Goal: Task Accomplishment & Management: Complete application form

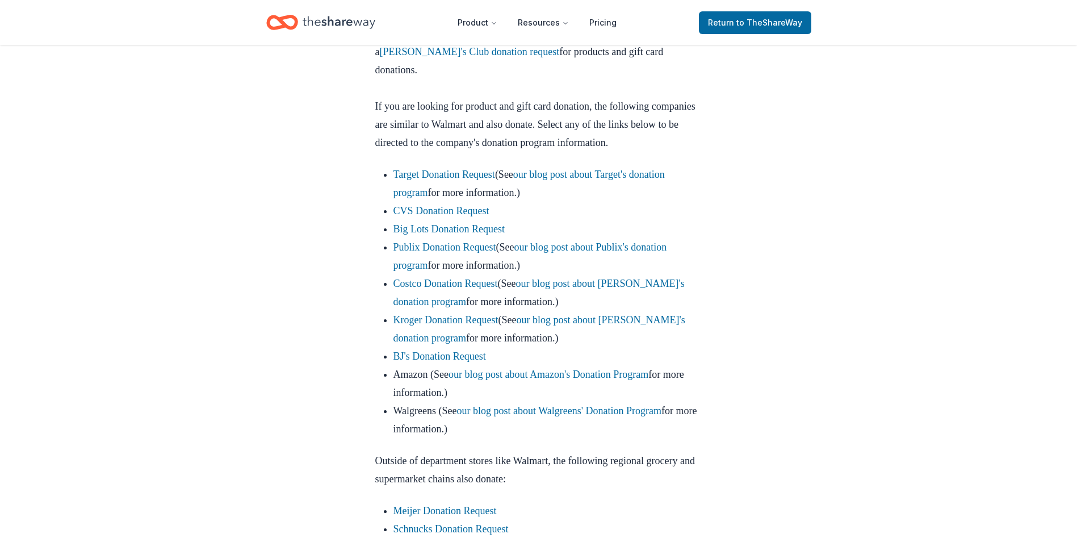
scroll to position [648, 0]
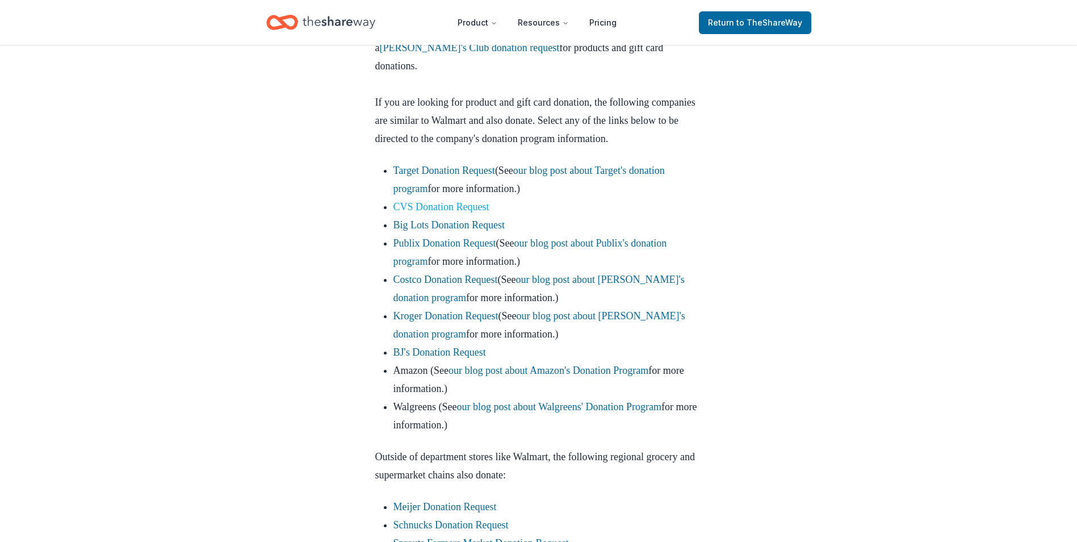
click at [463, 212] on link "CVS Donation Request" at bounding box center [442, 206] width 96 height 11
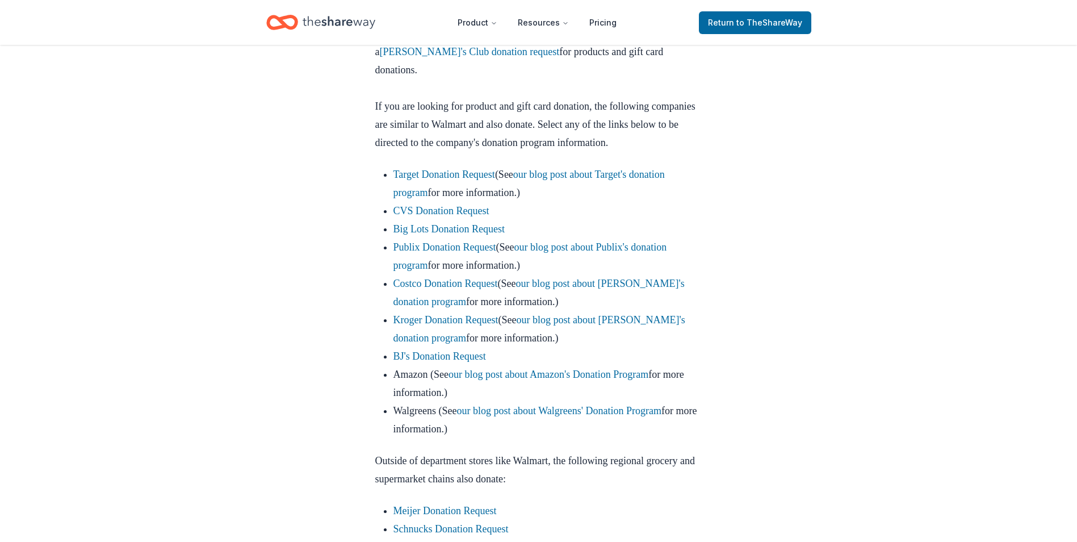
scroll to position [641, 0]
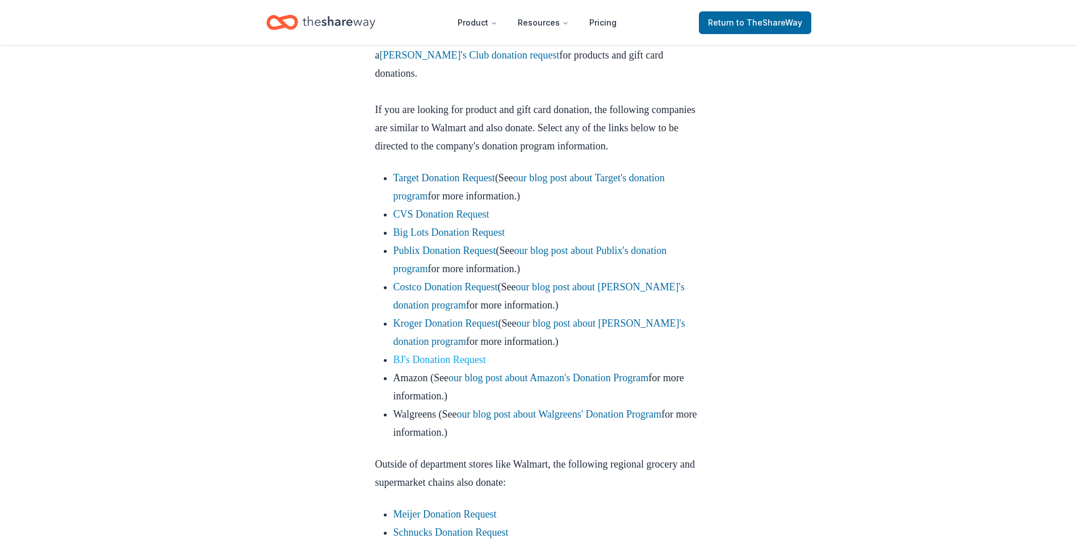
click at [453, 365] on link "BJ's Donation Request" at bounding box center [440, 359] width 93 height 11
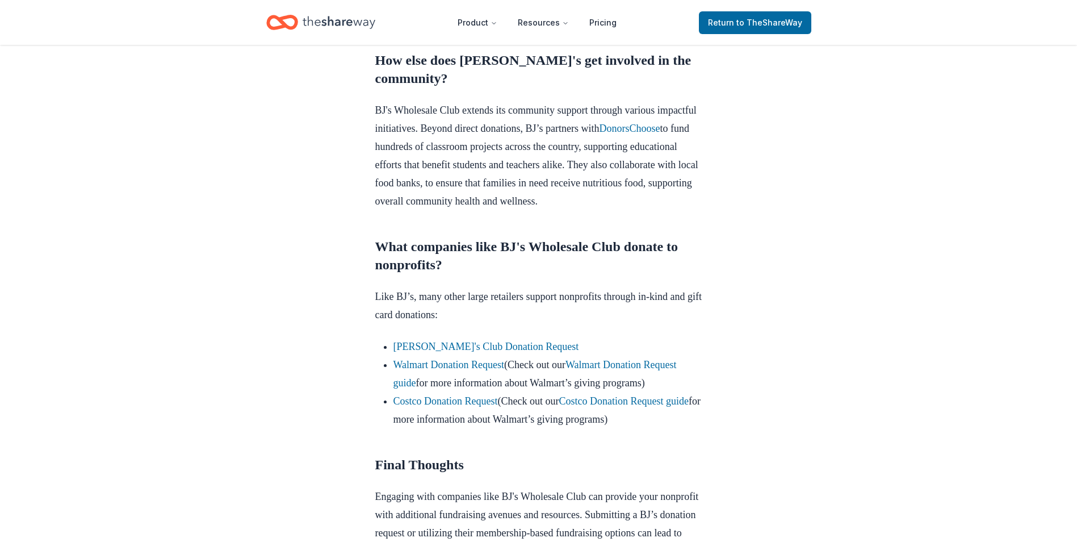
scroll to position [817, 0]
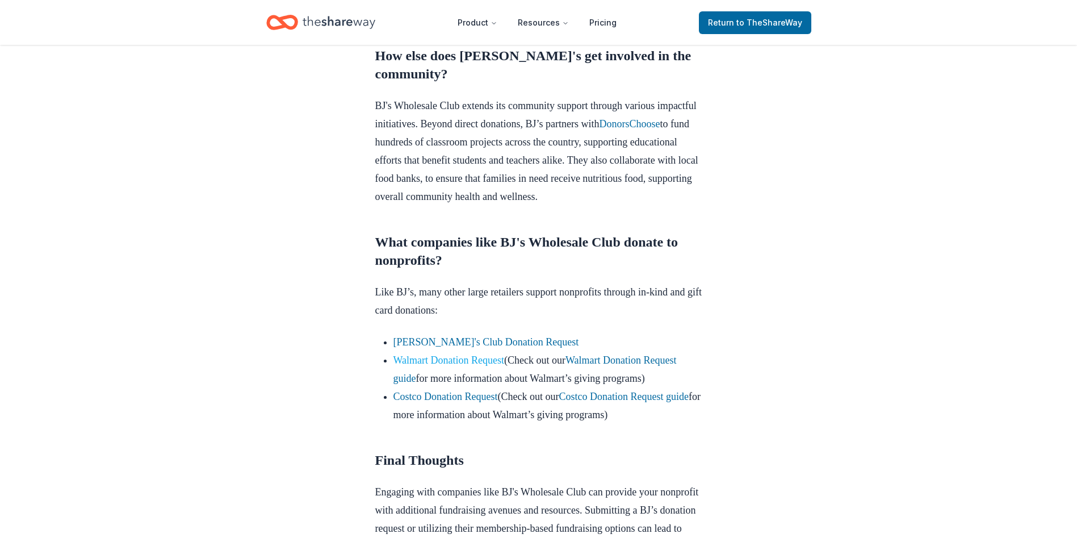
click at [483, 366] on link "Walmart Donation Request" at bounding box center [449, 359] width 111 height 11
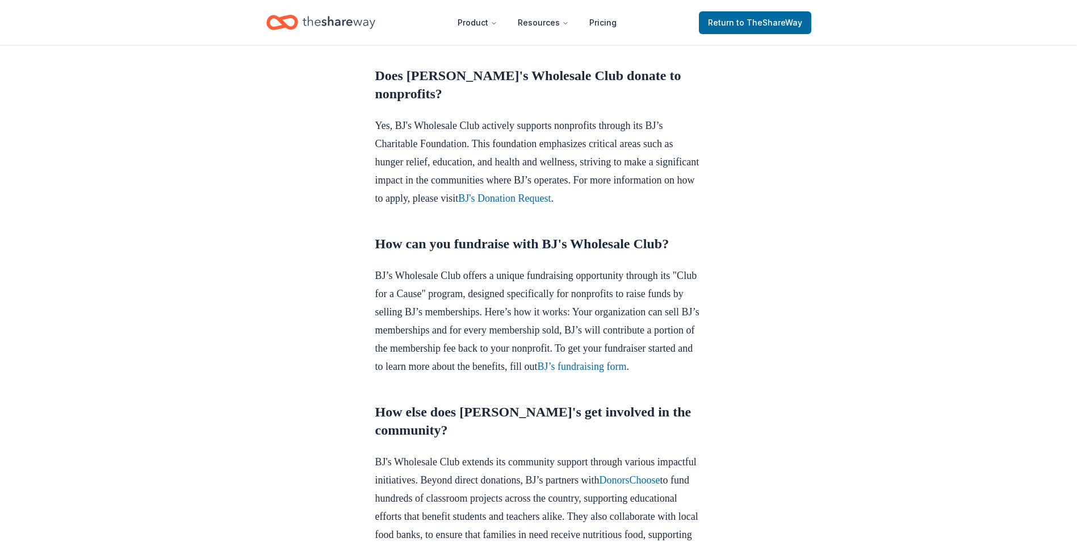
scroll to position [534, 0]
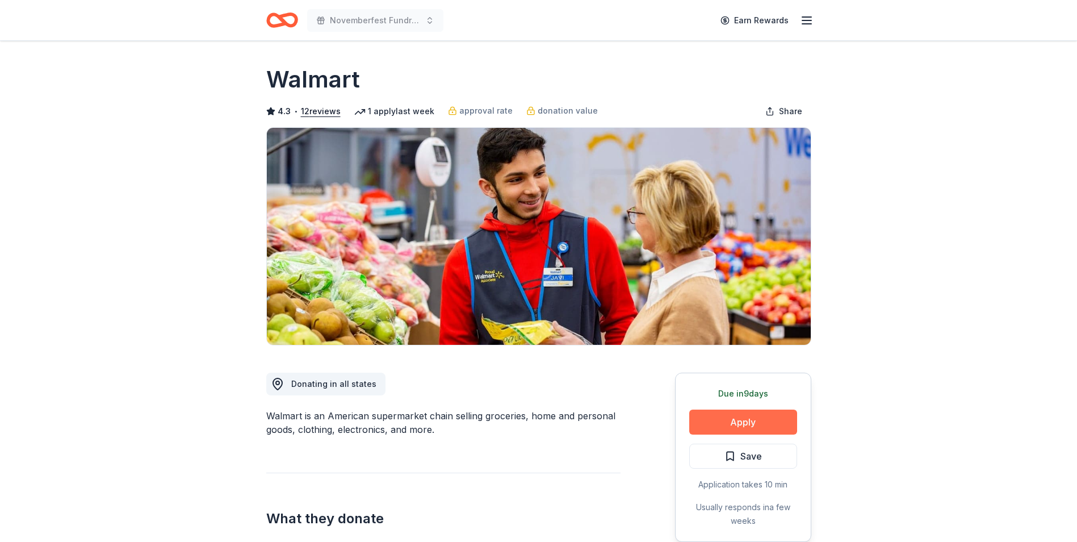
click at [750, 416] on button "Apply" at bounding box center [743, 421] width 108 height 25
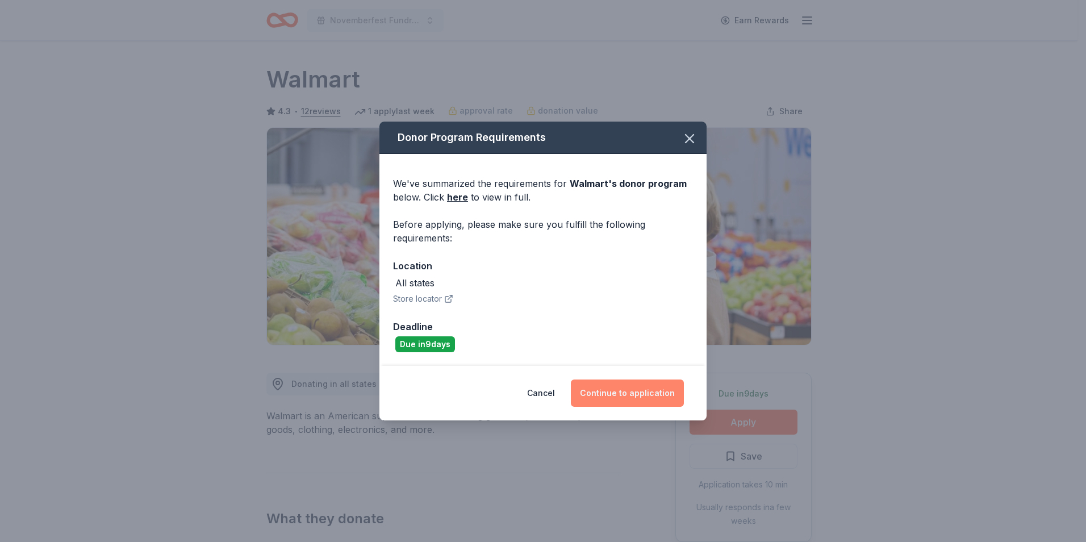
click at [648, 387] on button "Continue to application" at bounding box center [627, 392] width 113 height 27
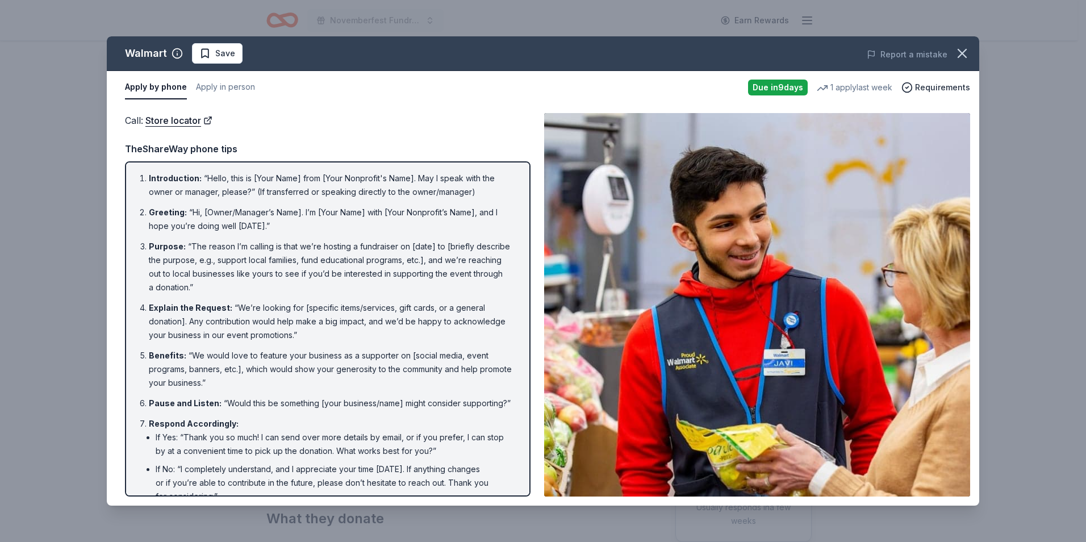
click at [175, 85] on button "Apply by phone" at bounding box center [156, 88] width 62 height 24
click at [240, 85] on button "Apply in person" at bounding box center [225, 88] width 59 height 24
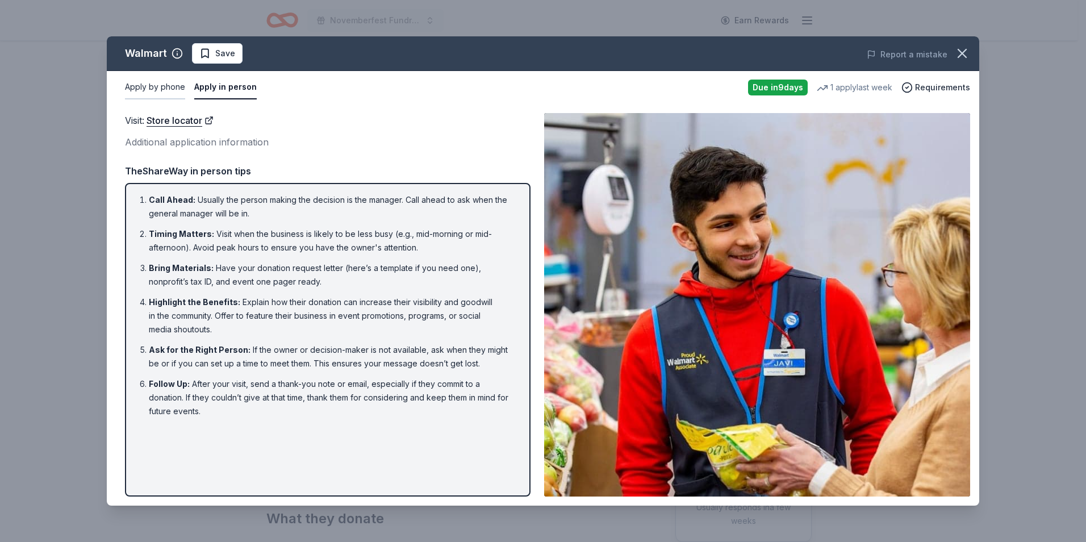
click at [160, 86] on button "Apply by phone" at bounding box center [155, 88] width 60 height 24
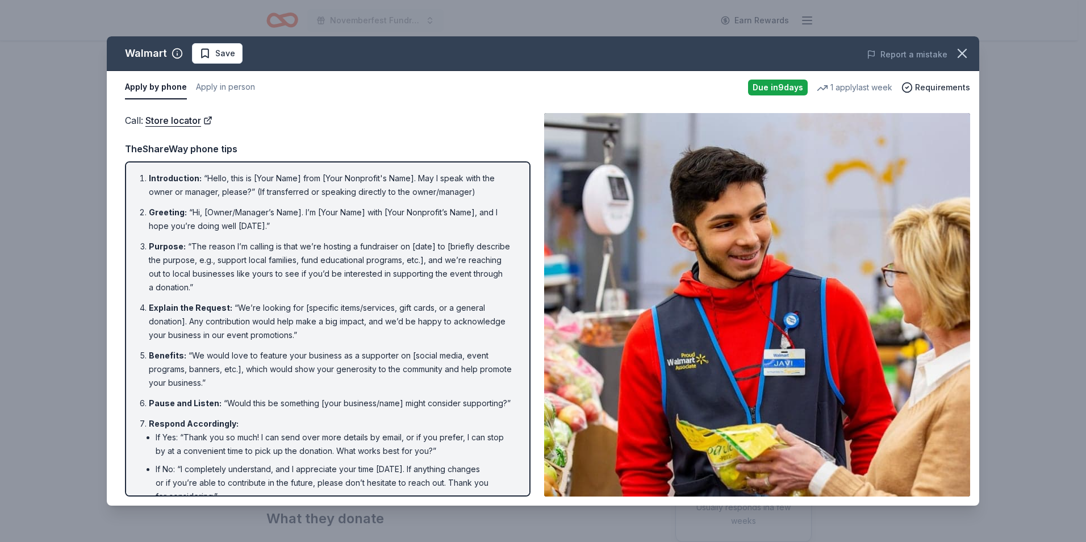
scroll to position [65, 0]
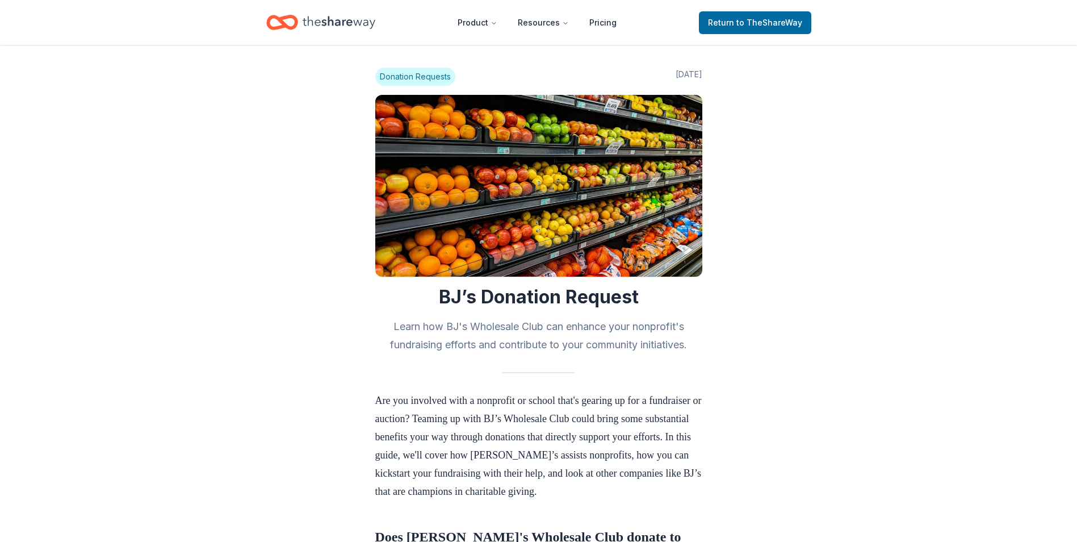
scroll to position [534, 0]
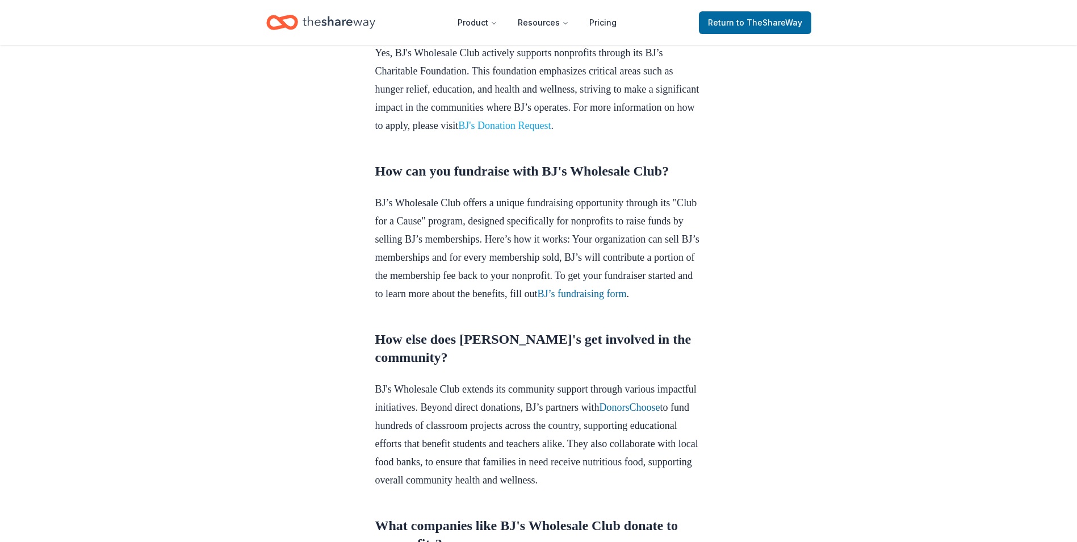
click at [551, 131] on link "BJ's Donation Request" at bounding box center [504, 125] width 93 height 11
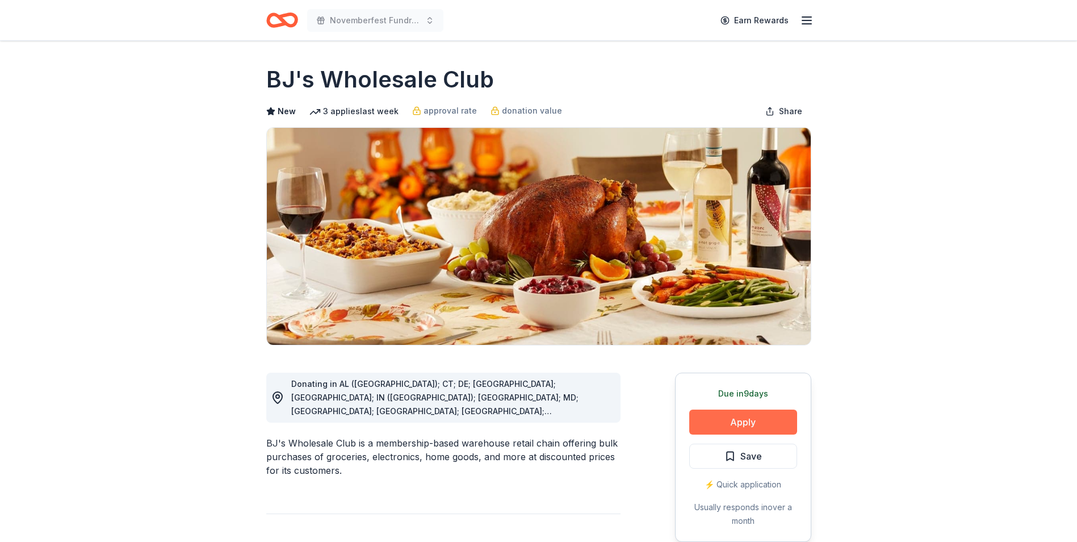
click at [773, 421] on button "Apply" at bounding box center [743, 421] width 108 height 25
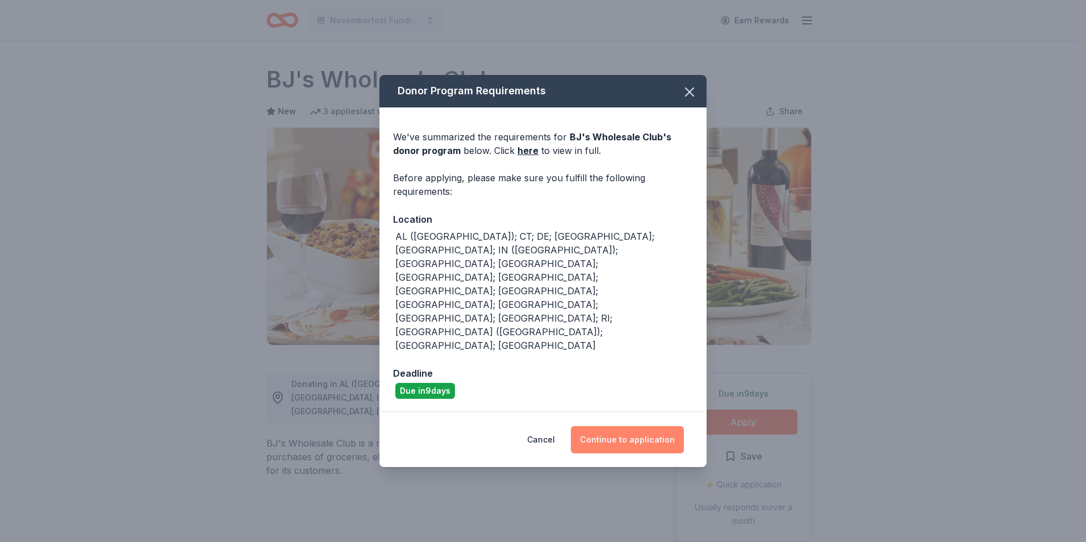
click at [665, 426] on button "Continue to application" at bounding box center [627, 439] width 113 height 27
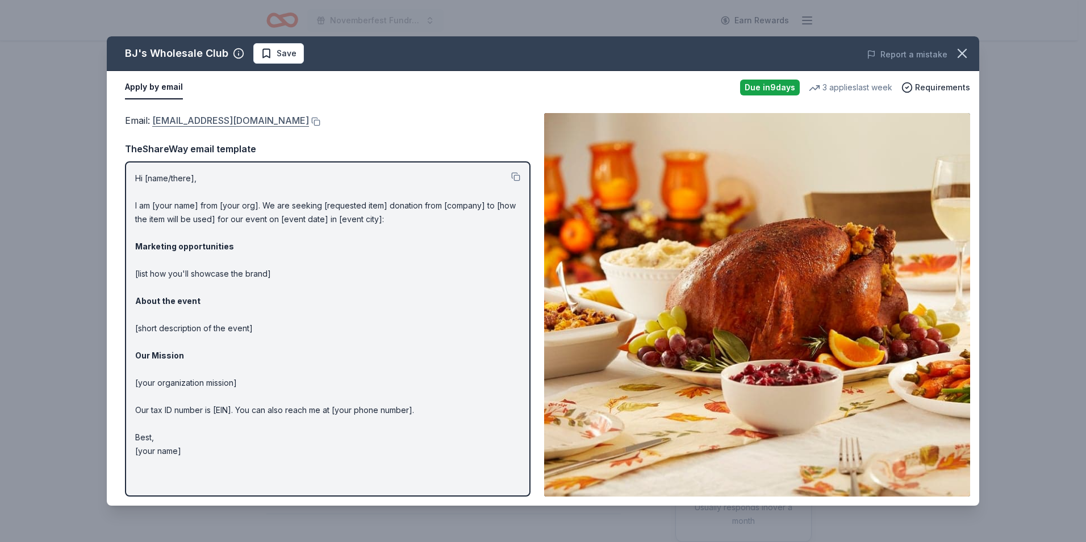
drag, startPoint x: 152, startPoint y: 124, endPoint x: 238, endPoint y: 124, distance: 86.9
click at [238, 124] on span "Email : community@bjs.com" at bounding box center [217, 120] width 184 height 11
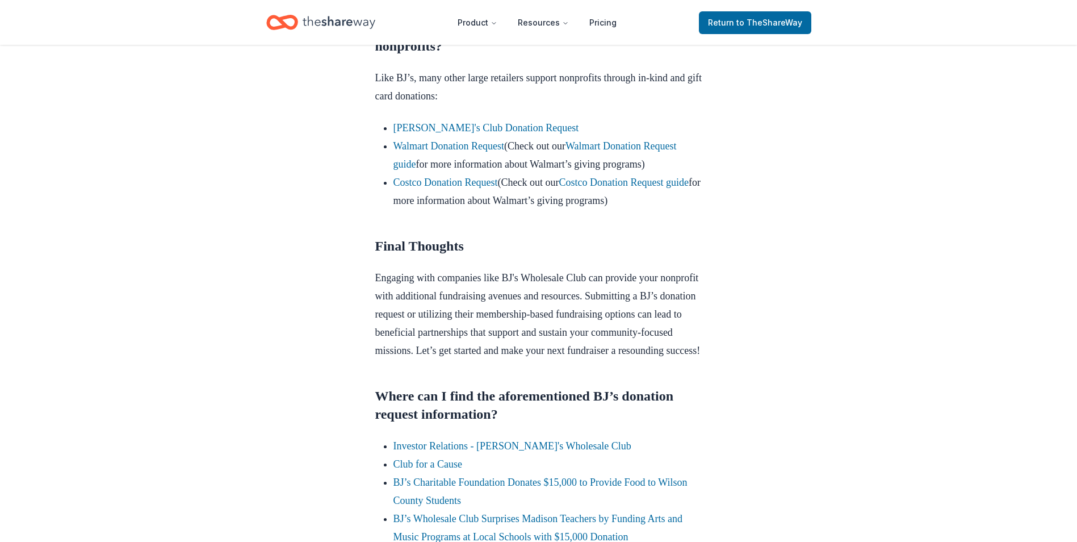
scroll to position [1038, 0]
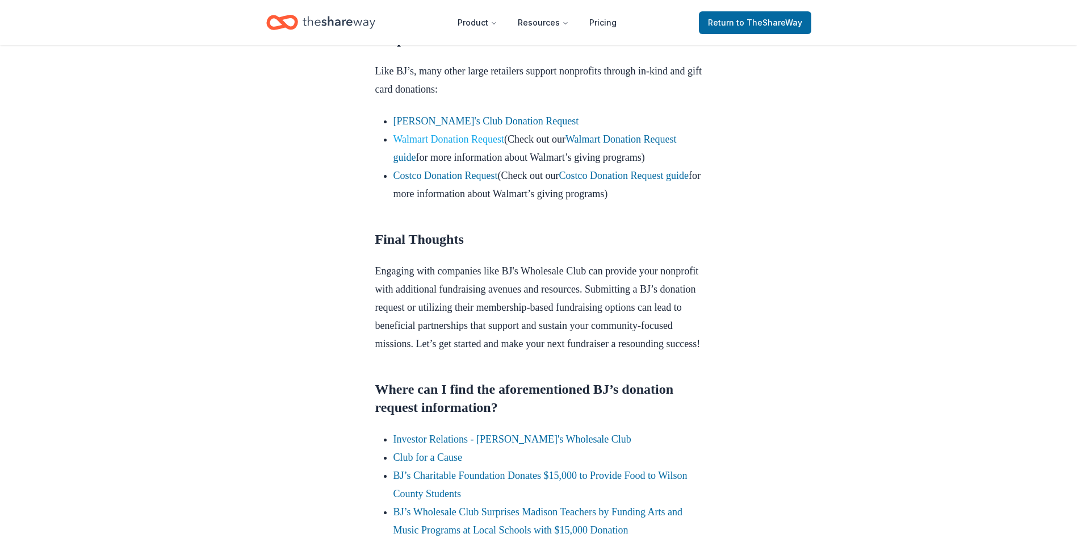
click at [476, 145] on link "Walmart Donation Request" at bounding box center [449, 138] width 111 height 11
click at [483, 145] on link "Walmart Donation Request" at bounding box center [449, 138] width 111 height 11
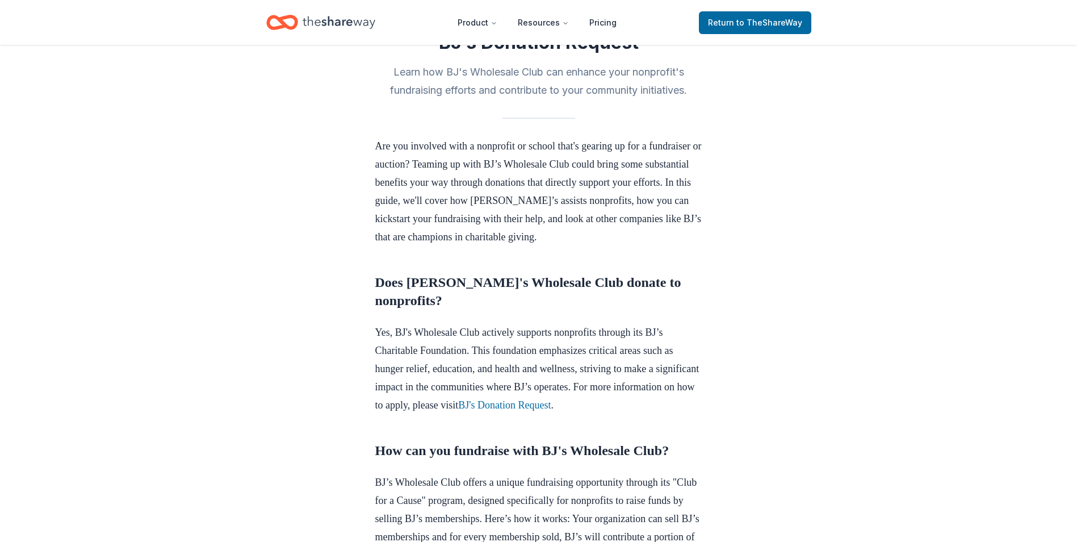
scroll to position [432, 0]
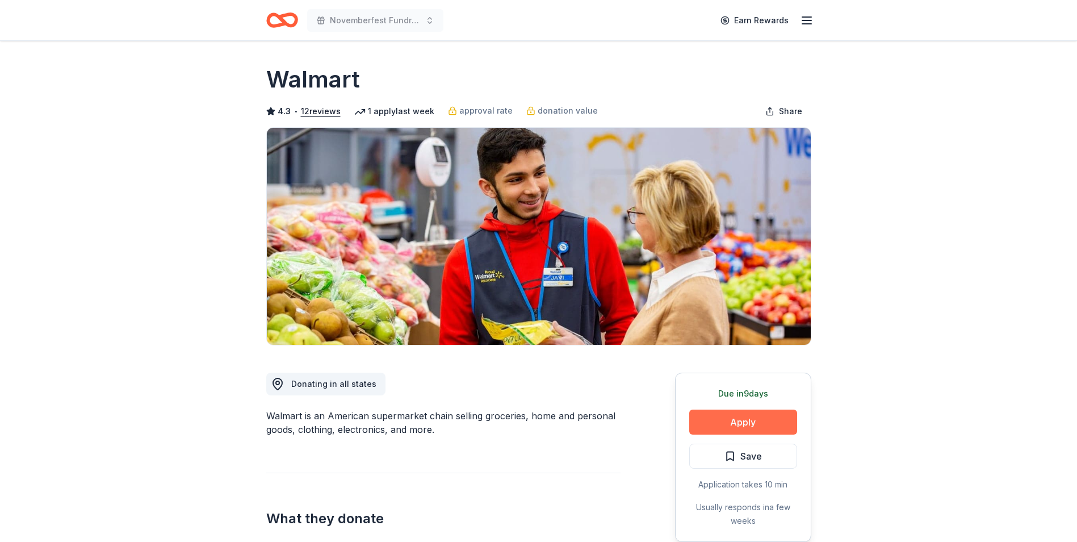
click at [738, 421] on button "Apply" at bounding box center [743, 421] width 108 height 25
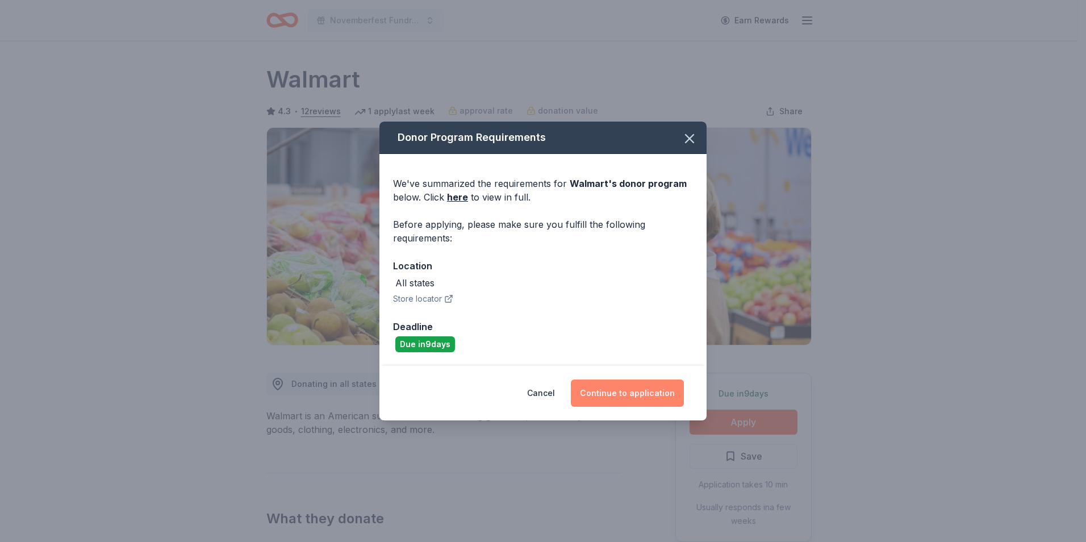
click at [641, 390] on button "Continue to application" at bounding box center [627, 392] width 113 height 27
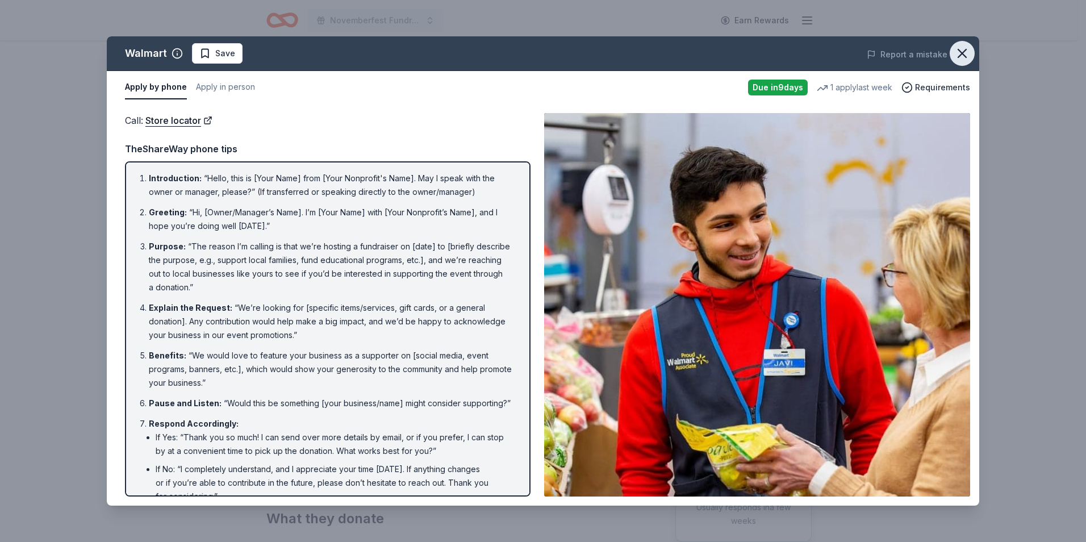
click at [965, 56] on icon "button" at bounding box center [962, 53] width 8 height 8
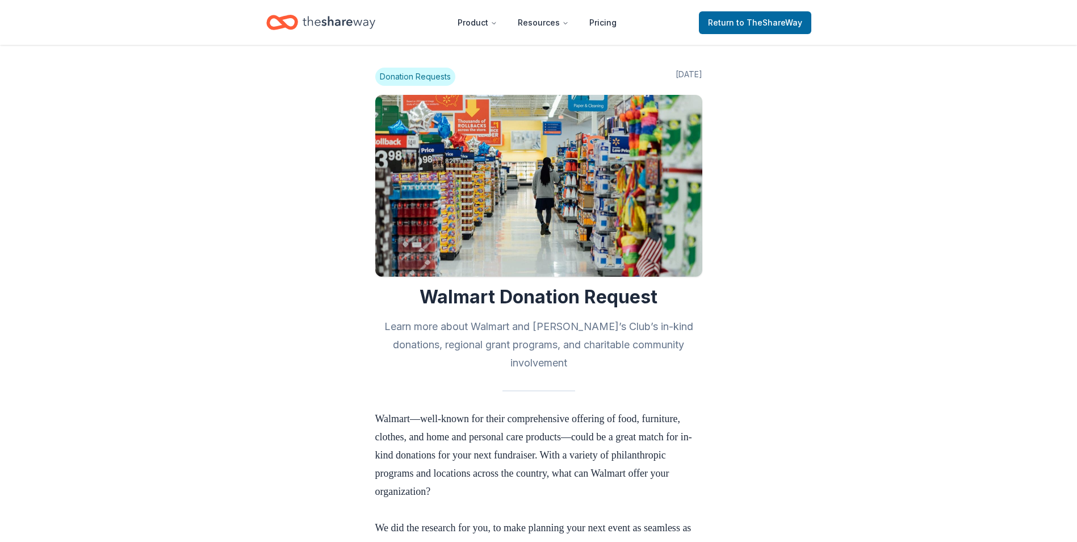
scroll to position [641, 0]
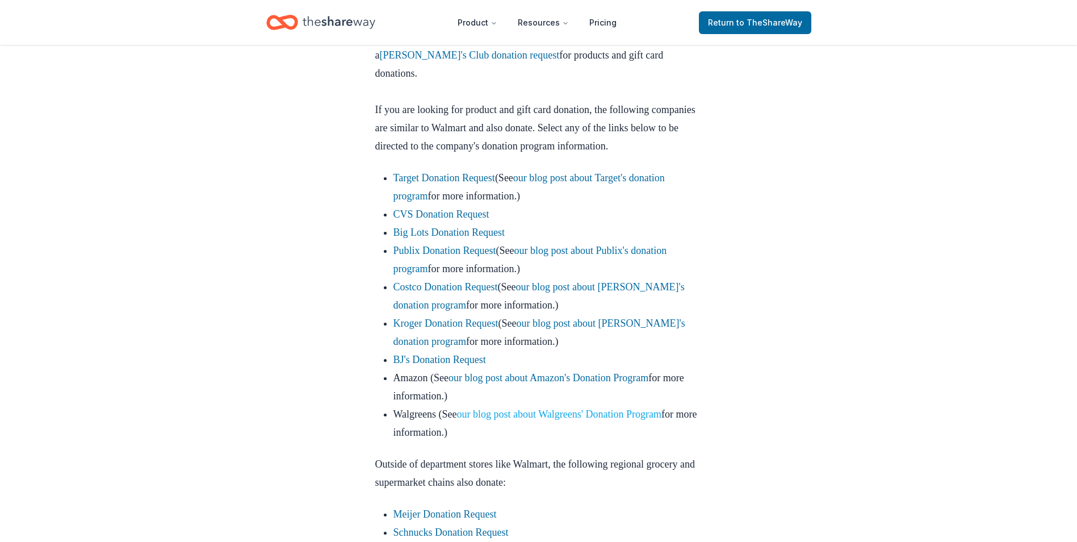
click at [592, 420] on link "our blog post about Walgreens' Donation Program" at bounding box center [559, 413] width 204 height 11
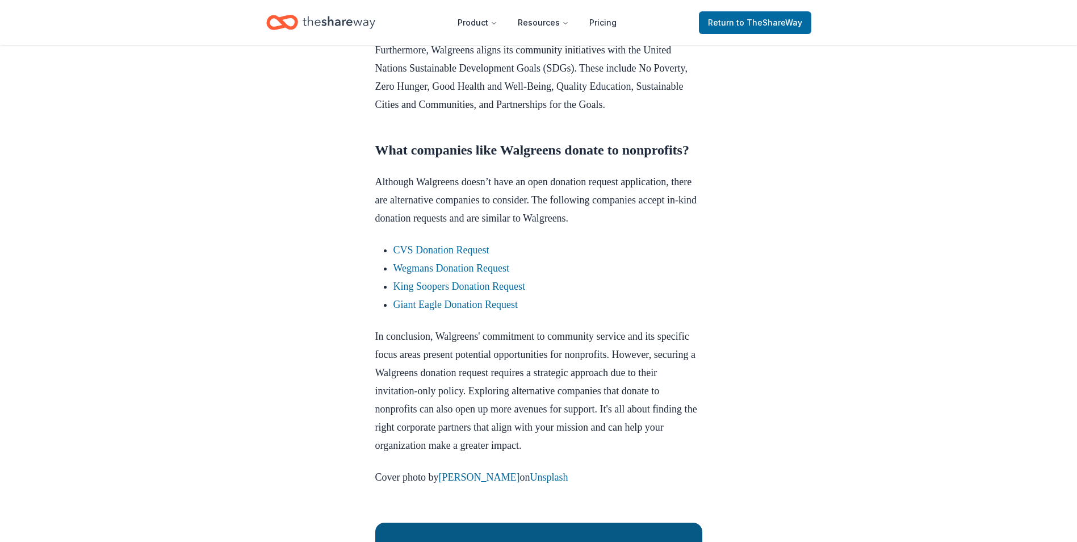
scroll to position [849, 0]
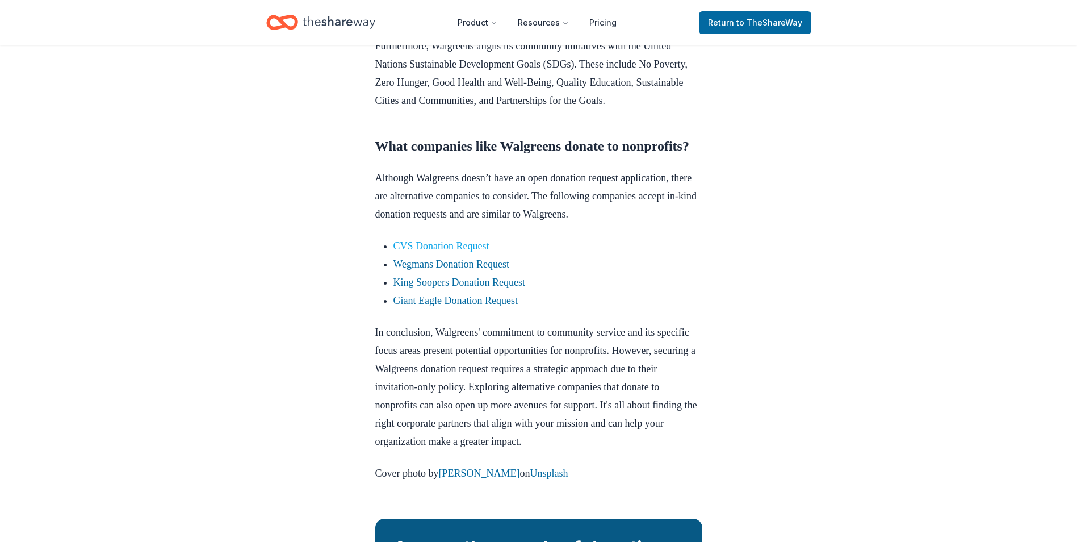
click at [482, 252] on link "CVS Donation Request" at bounding box center [442, 245] width 96 height 11
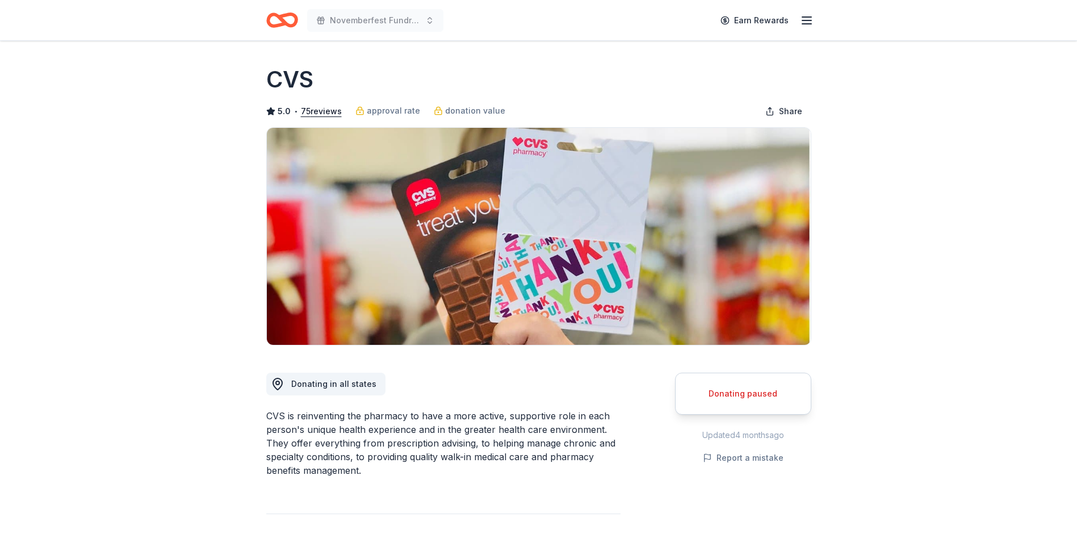
click at [719, 393] on div "Donating paused" at bounding box center [743, 394] width 108 height 14
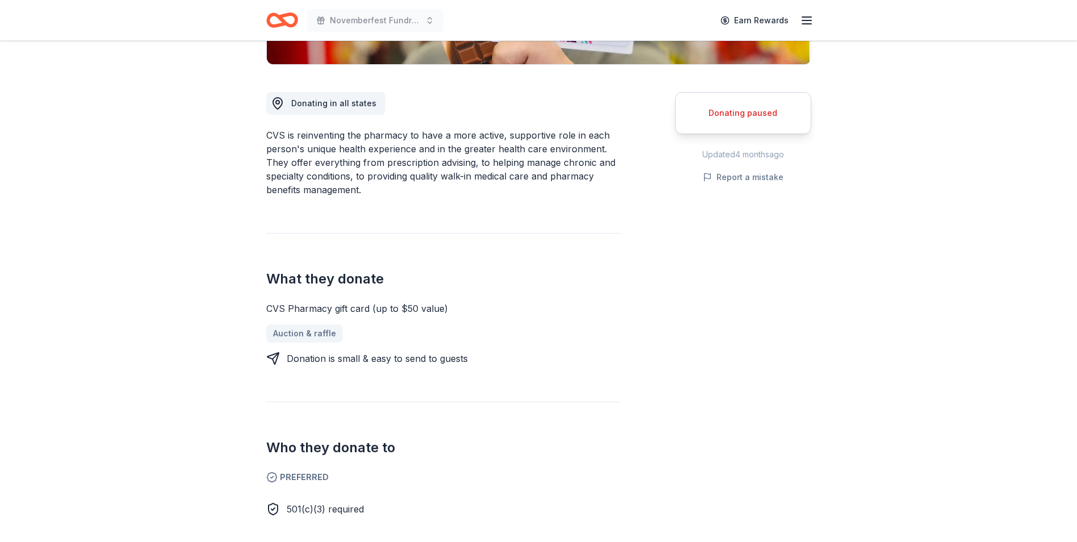
scroll to position [274, 0]
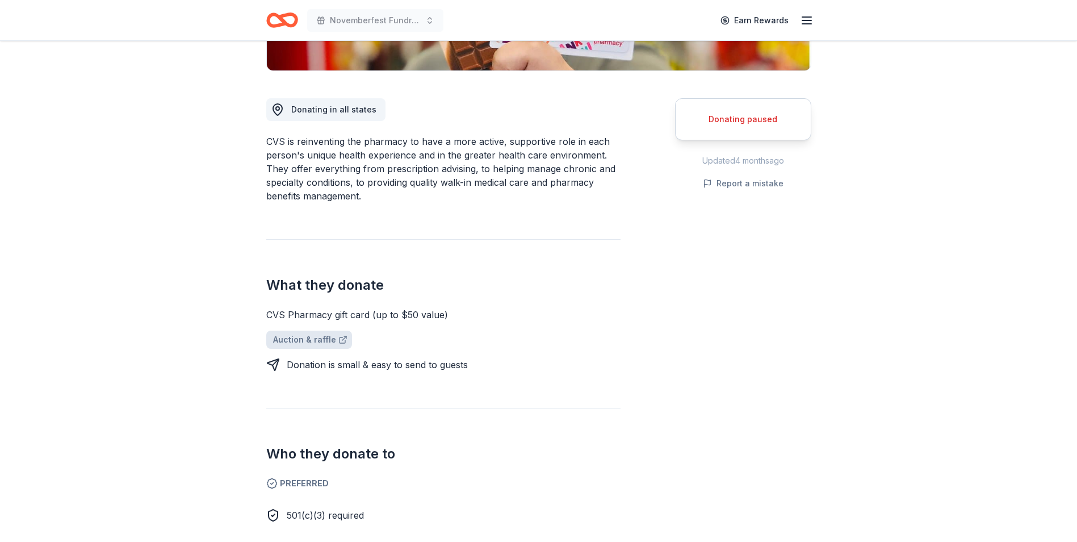
click at [324, 341] on link "Auction & raffle" at bounding box center [309, 339] width 86 height 18
click at [285, 16] on icon "Home" at bounding box center [287, 19] width 18 height 11
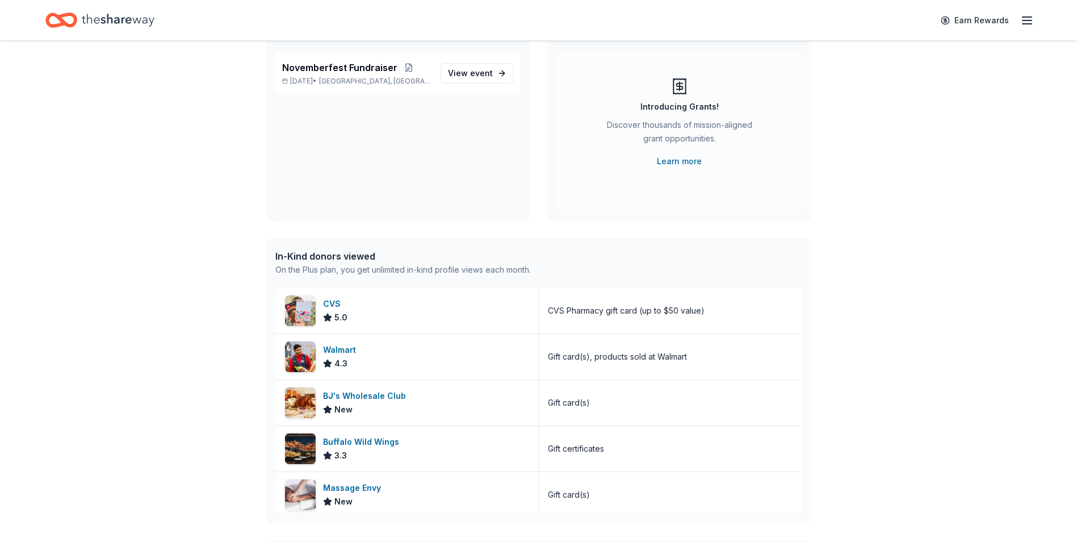
scroll to position [104, 0]
click at [626, 322] on div "CVS Pharmacy gift card (up to $50 value)" at bounding box center [670, 308] width 263 height 45
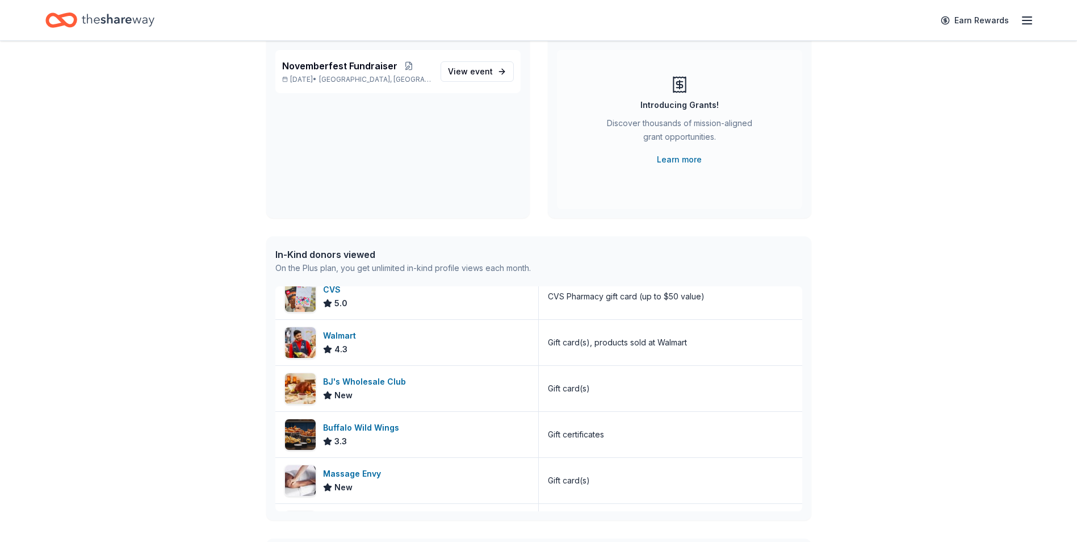
scroll to position [23, 0]
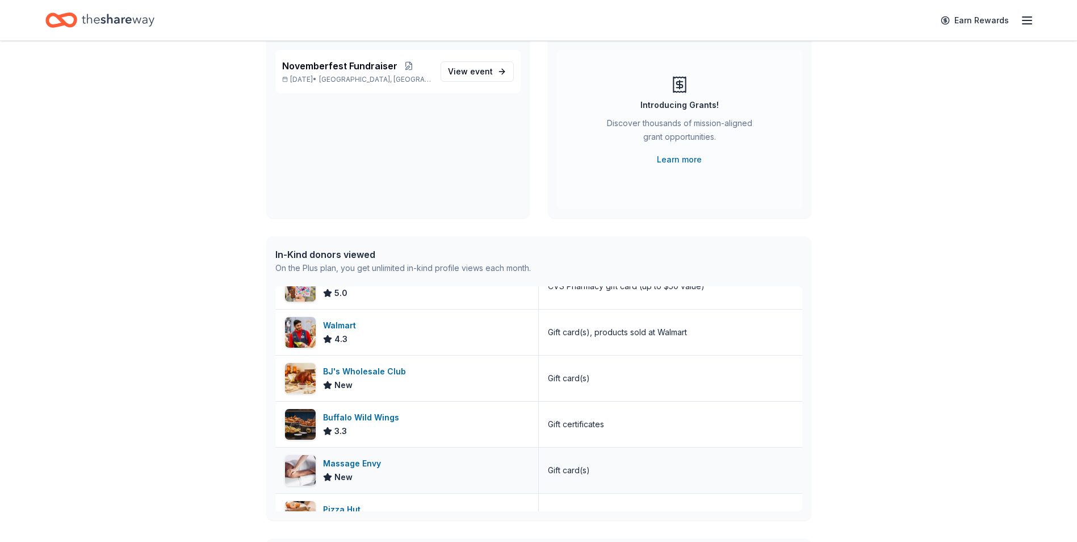
click at [399, 466] on div "Massage Envy New" at bounding box center [406, 469] width 263 height 45
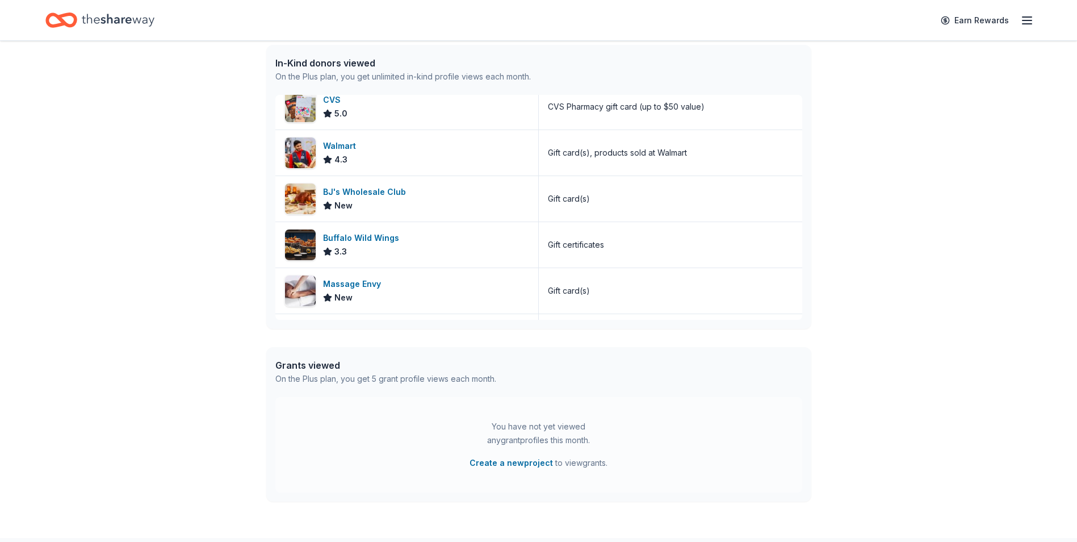
scroll to position [0, 0]
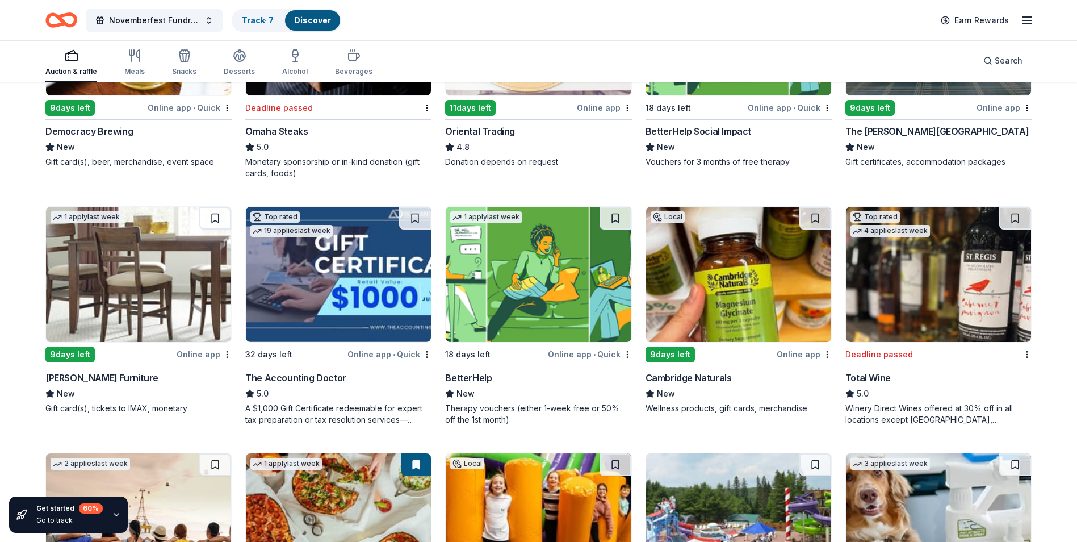
scroll to position [267, 0]
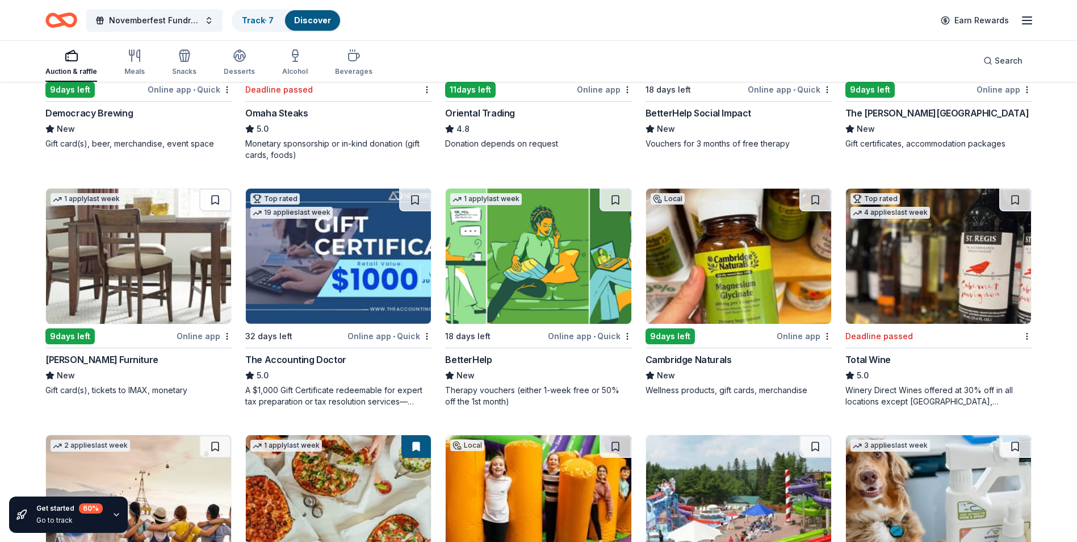
click at [109, 295] on img at bounding box center [138, 256] width 185 height 135
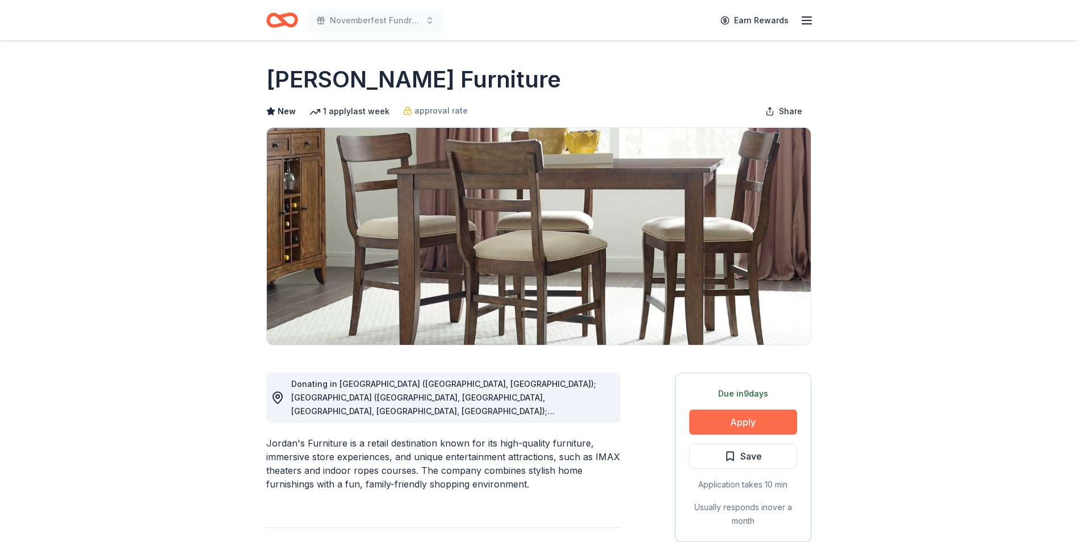
click at [743, 416] on button "Apply" at bounding box center [743, 421] width 108 height 25
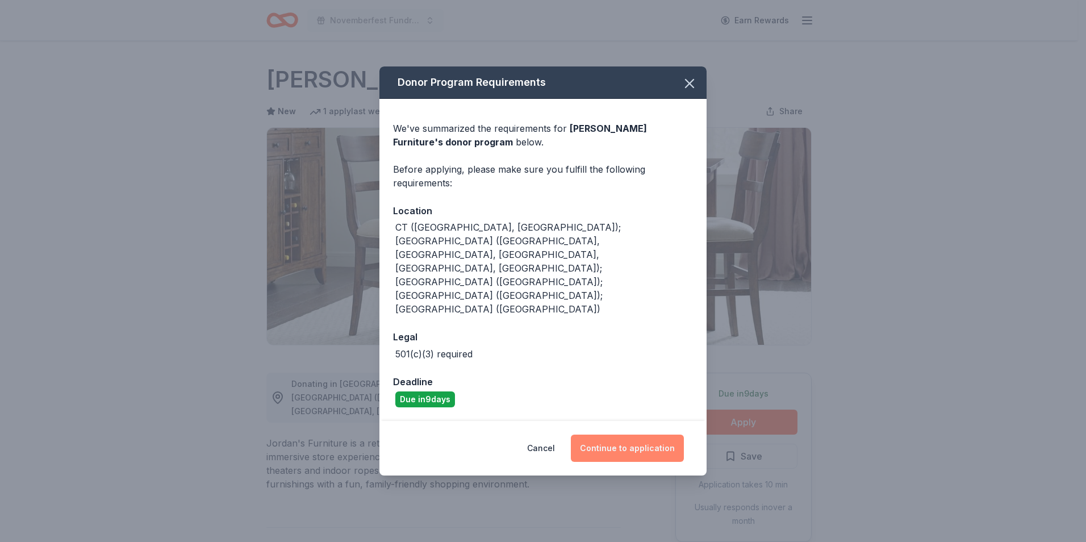
click at [639, 434] on button "Continue to application" at bounding box center [627, 447] width 113 height 27
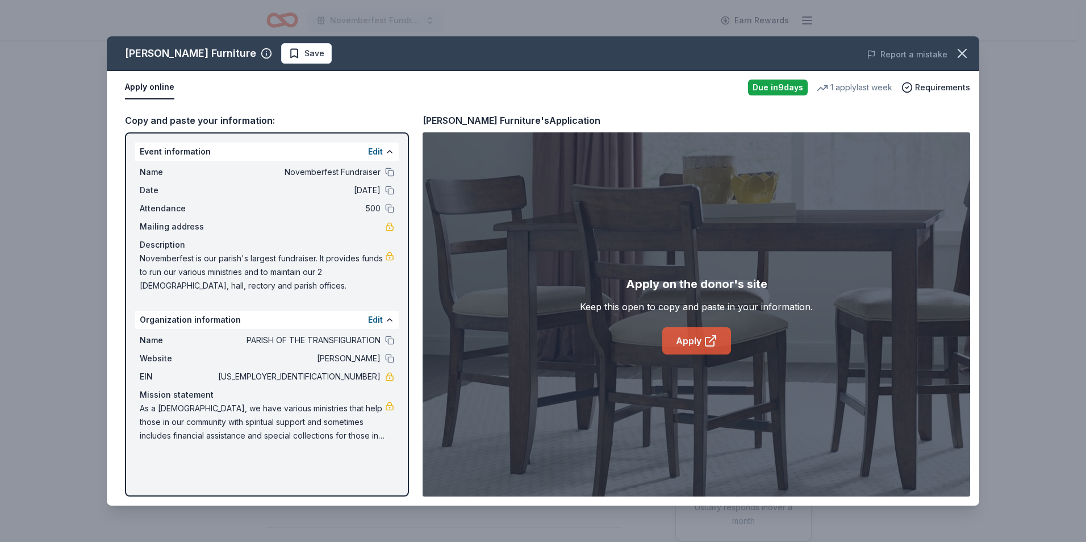
click at [680, 345] on link "Apply" at bounding box center [696, 340] width 69 height 27
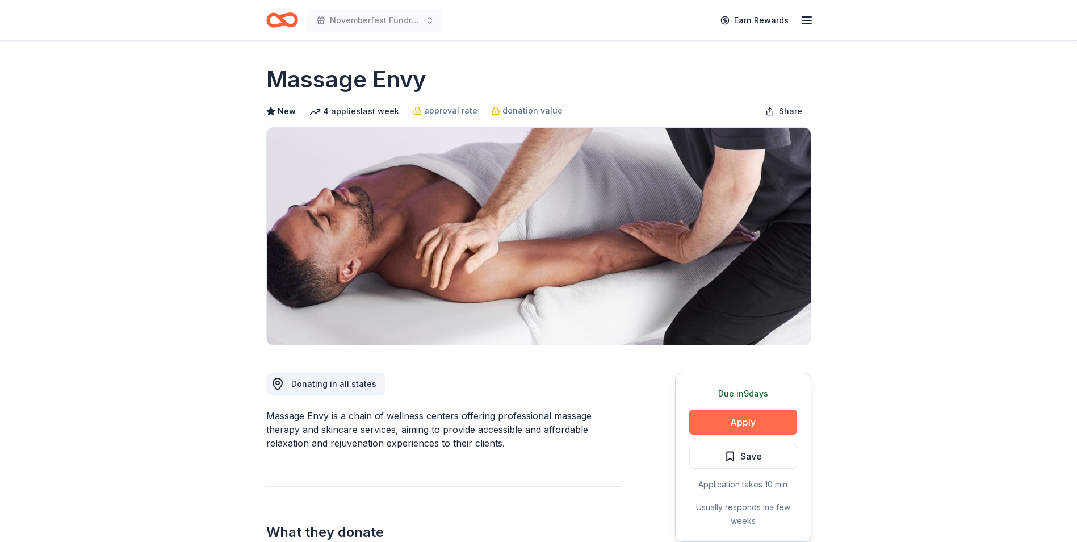
click at [753, 423] on button "Apply" at bounding box center [743, 421] width 108 height 25
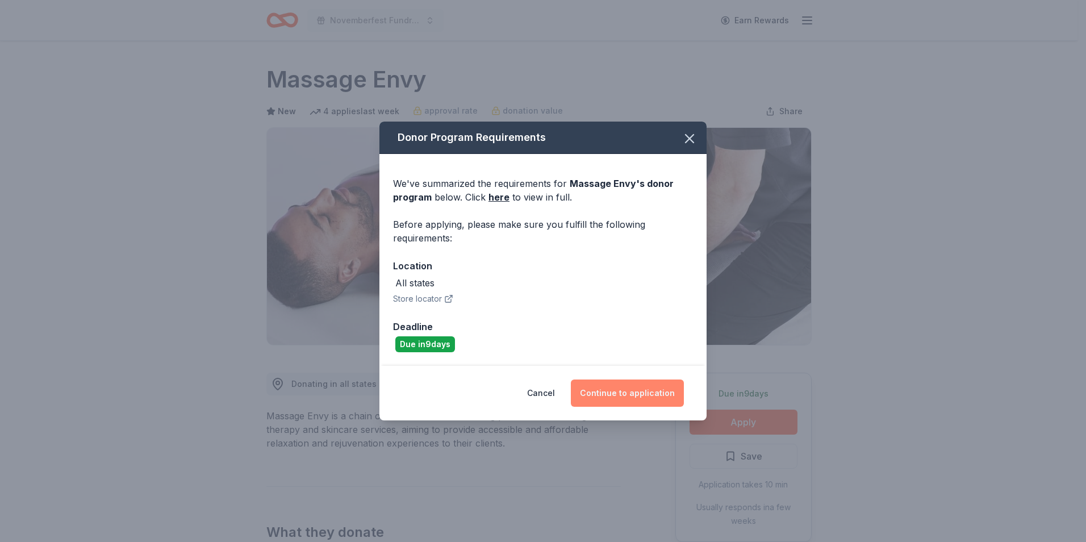
click at [660, 386] on button "Continue to application" at bounding box center [627, 392] width 113 height 27
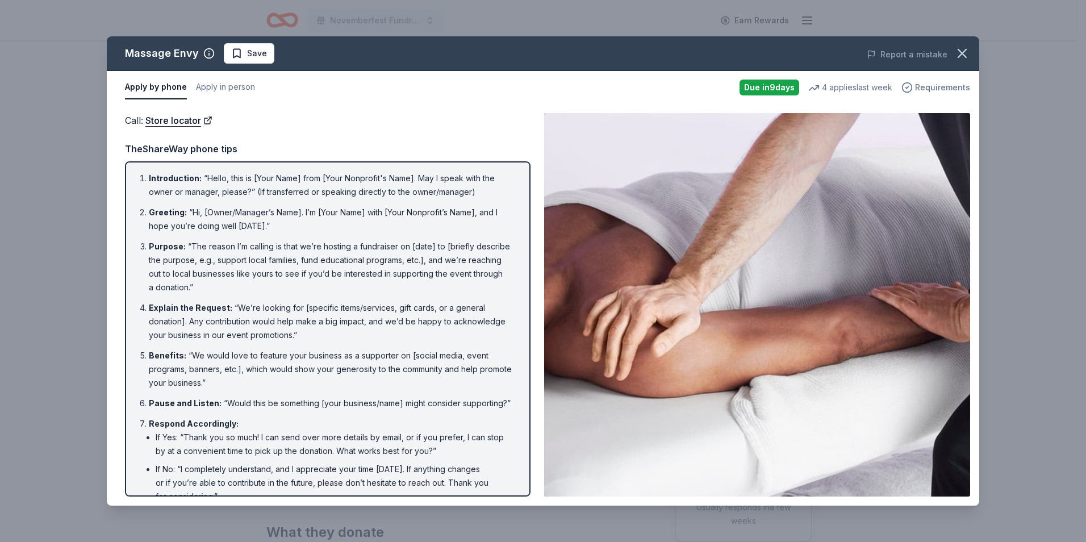
click at [947, 86] on span "Requirements" at bounding box center [942, 88] width 55 height 14
click at [192, 120] on link "Store locator" at bounding box center [178, 120] width 67 height 15
